Goal: Use online tool/utility: Use online tool/utility

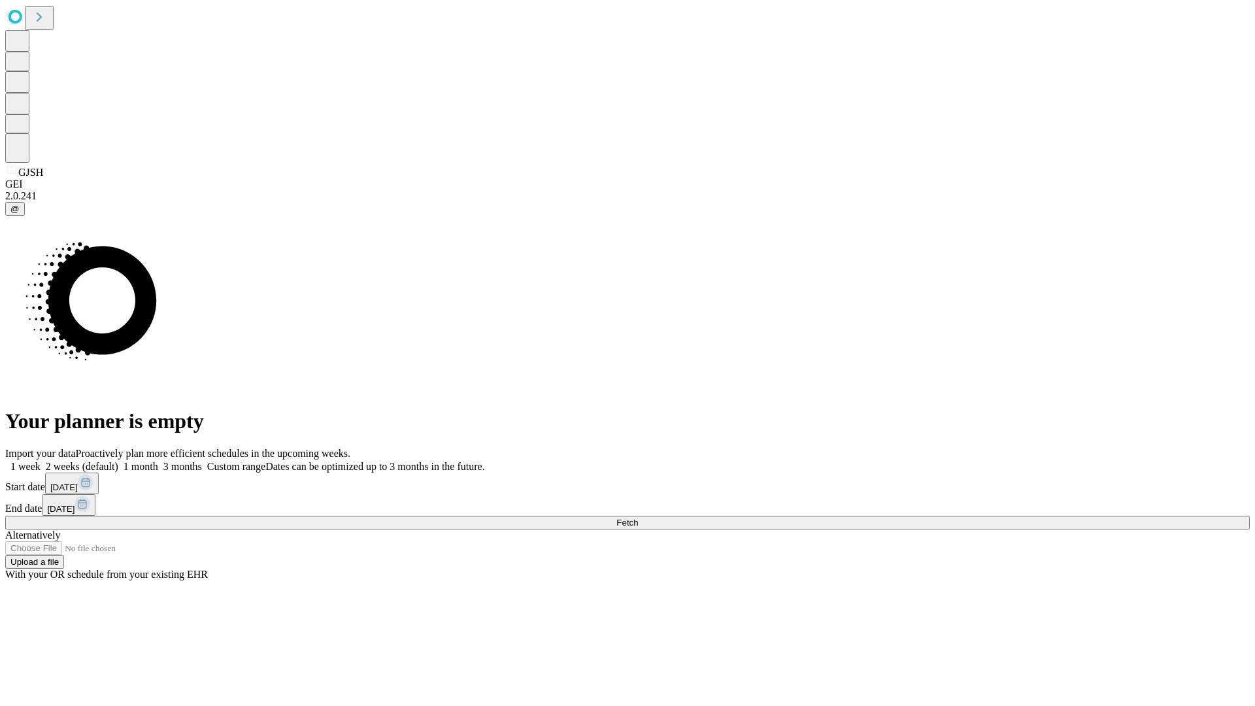
click at [638, 518] on span "Fetch" at bounding box center [627, 523] width 22 height 10
